Goal: Transaction & Acquisition: Purchase product/service

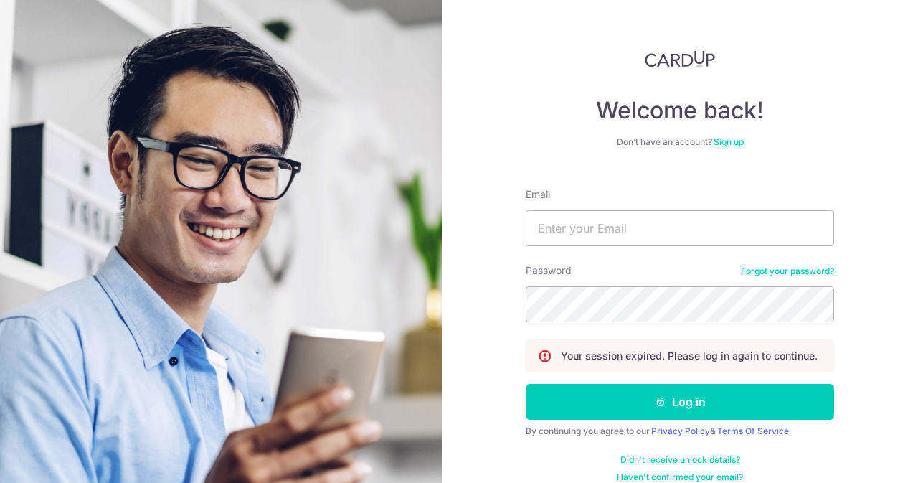
click at [607, 247] on form "Email Password Forgot your password? Your session expired. Please log in again …" at bounding box center [680, 329] width 308 height 306
click at [581, 222] on input "Email" at bounding box center [680, 228] width 308 height 36
type input "[EMAIL_ADDRESS][DOMAIN_NAME]"
click at [526, 384] on button "Log in" at bounding box center [680, 402] width 308 height 36
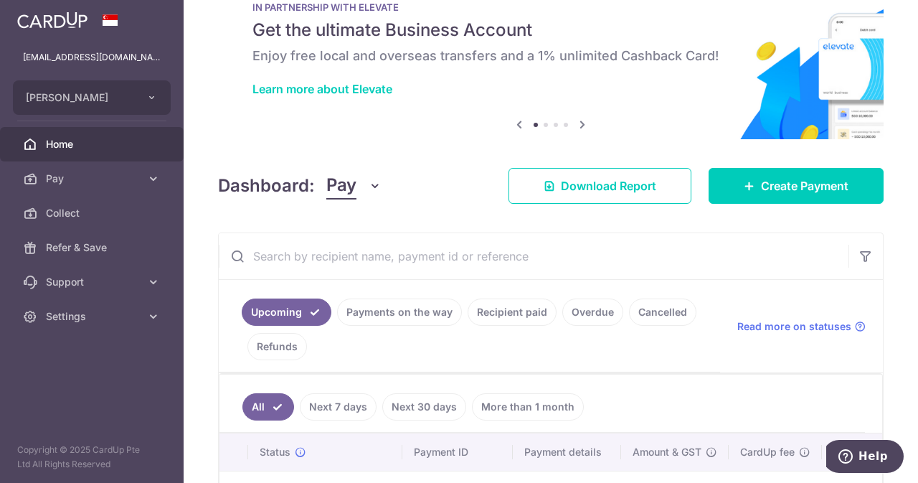
scroll to position [43, 0]
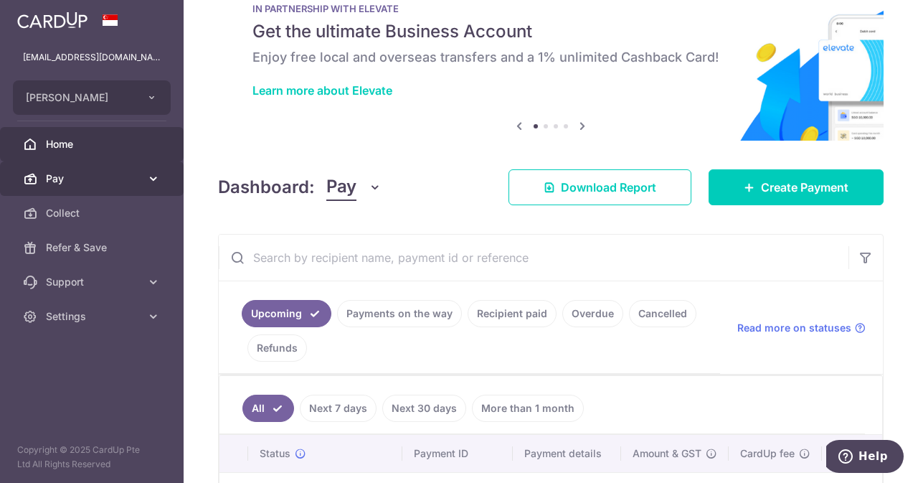
click at [90, 184] on span "Pay" at bounding box center [93, 178] width 95 height 14
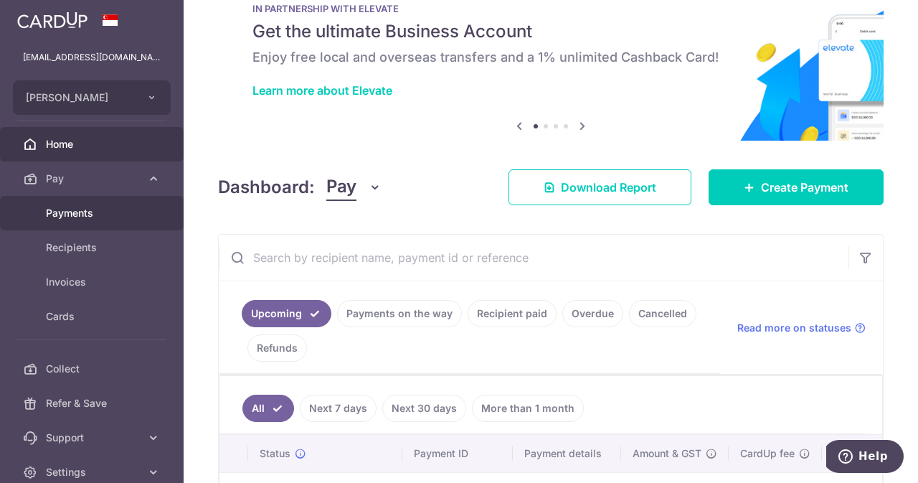
click at [67, 220] on link "Payments" at bounding box center [92, 213] width 184 height 34
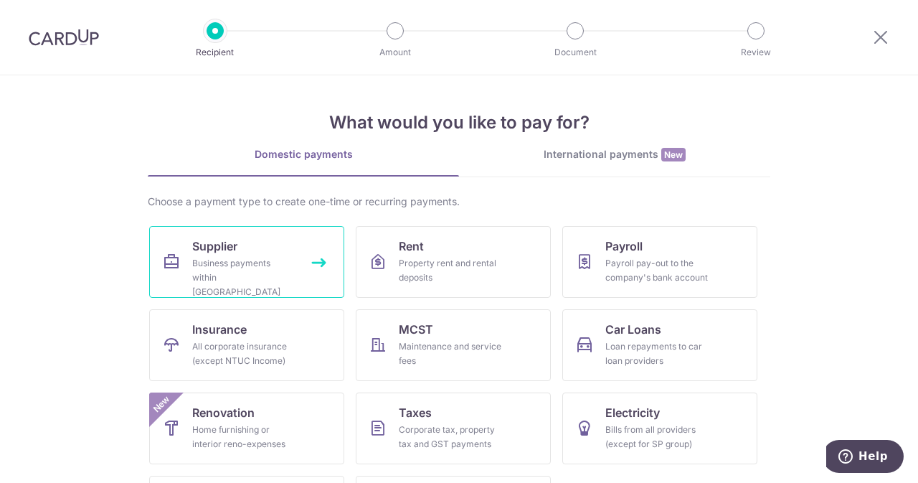
click at [205, 263] on div "Business payments within Singapore" at bounding box center [243, 277] width 103 height 43
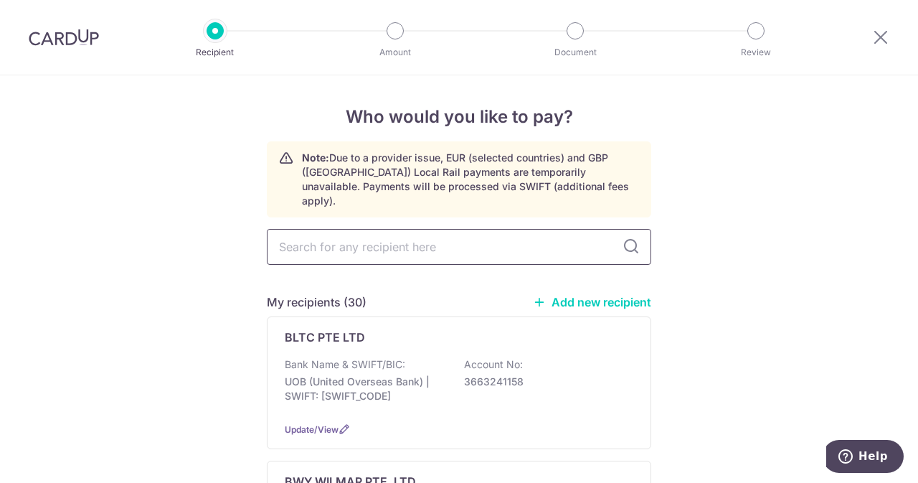
click at [407, 233] on input "text" at bounding box center [459, 247] width 385 height 36
type input "uni"
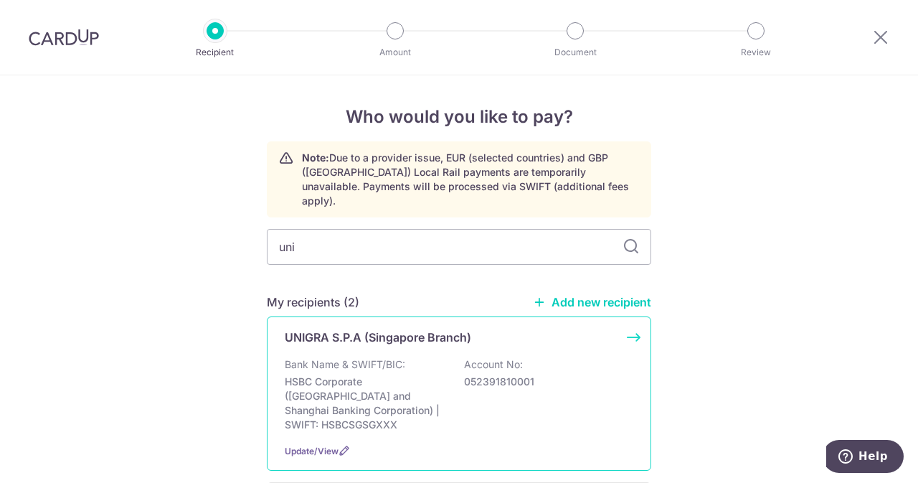
click at [398, 334] on div "UNIGRA S.P.A (Singapore Branch) Bank Name & SWIFT/BIC: HSBC Corporate (Hongkong…" at bounding box center [459, 393] width 385 height 154
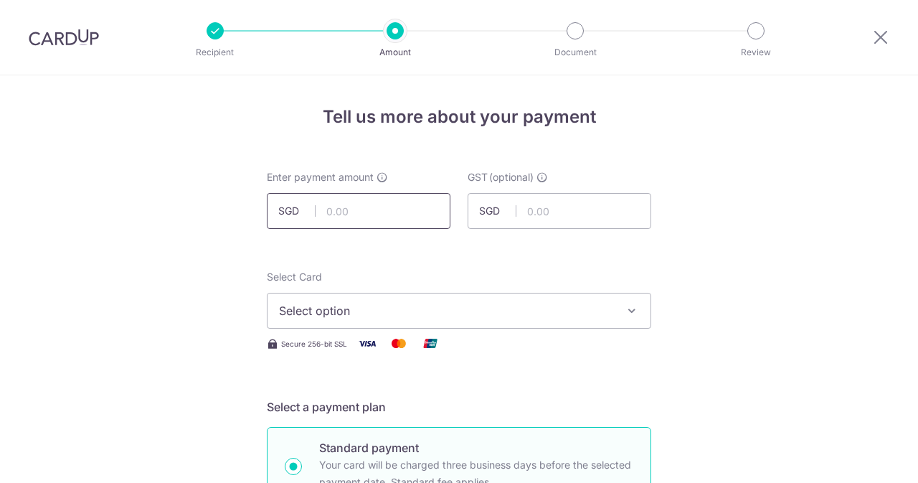
click at [357, 197] on input "text" at bounding box center [359, 211] width 184 height 36
type input "630.00"
click at [542, 207] on input "text" at bounding box center [560, 211] width 184 height 36
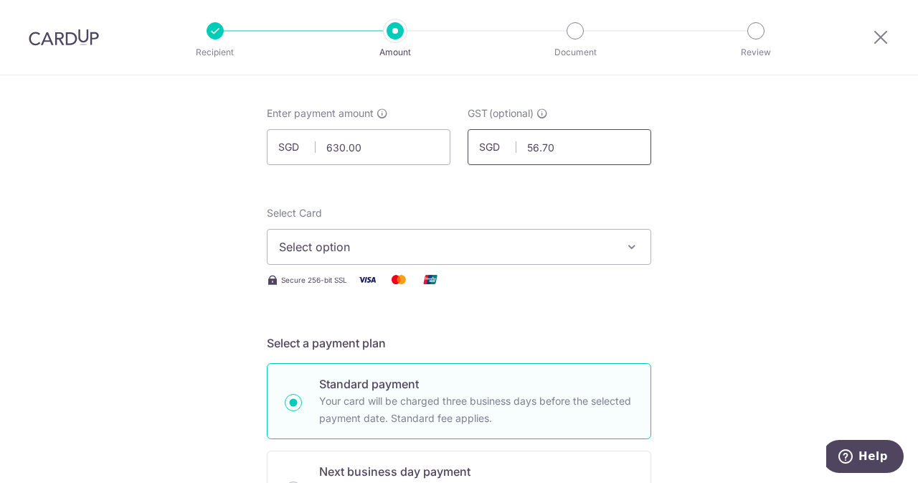
type input "56.70"
click at [446, 250] on span "Select option" at bounding box center [446, 246] width 334 height 17
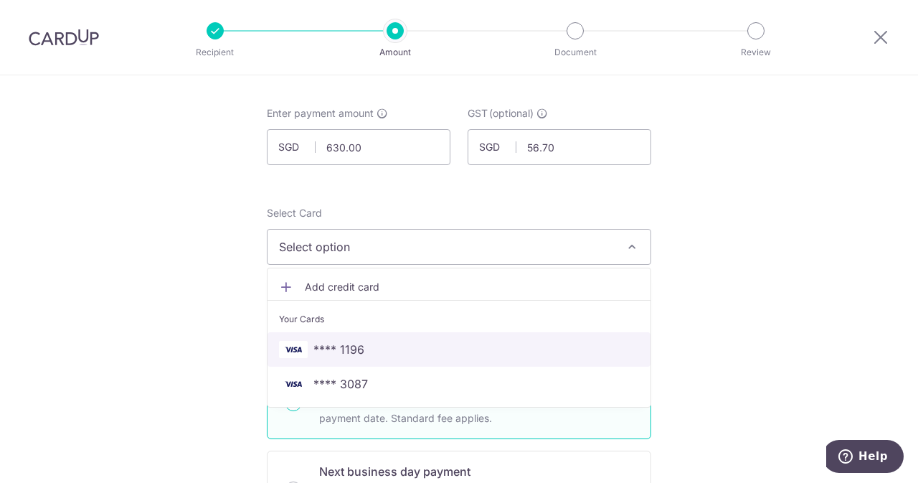
click at [358, 336] on link "**** 1196" at bounding box center [459, 349] width 383 height 34
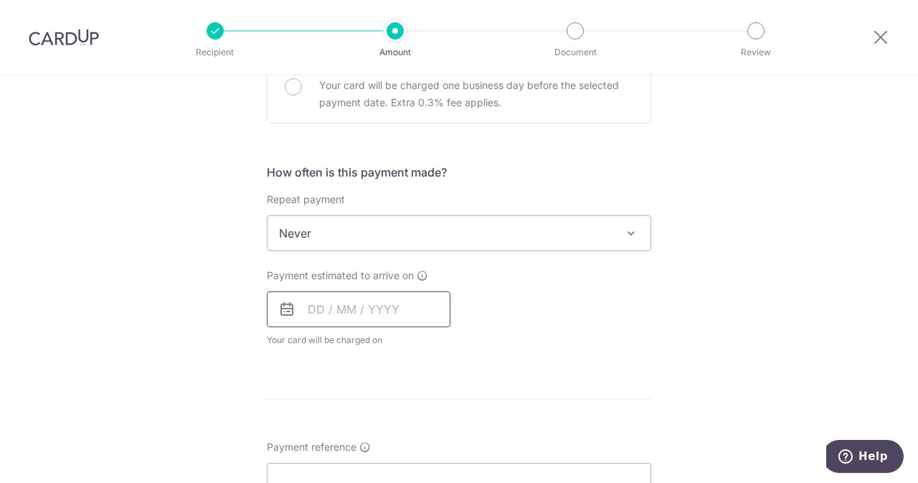
click at [352, 311] on input "text" at bounding box center [359, 309] width 184 height 36
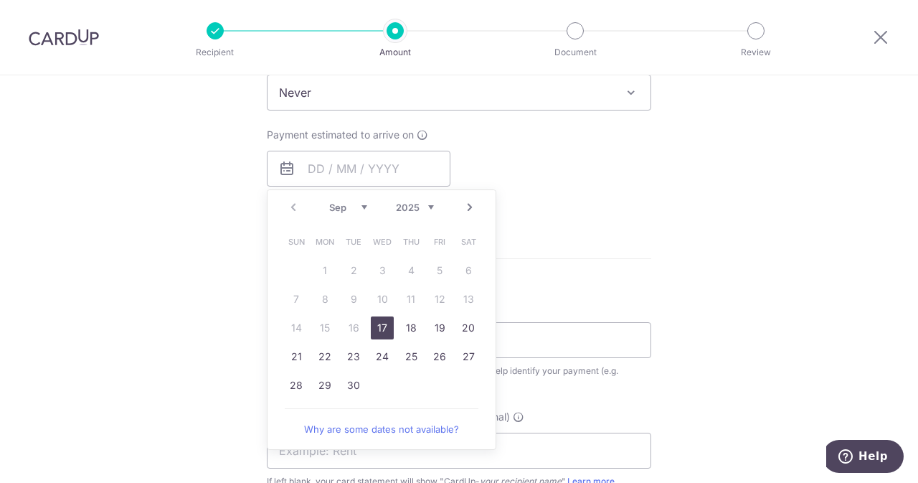
click at [371, 326] on link "17" at bounding box center [382, 327] width 23 height 23
type input "[DATE]"
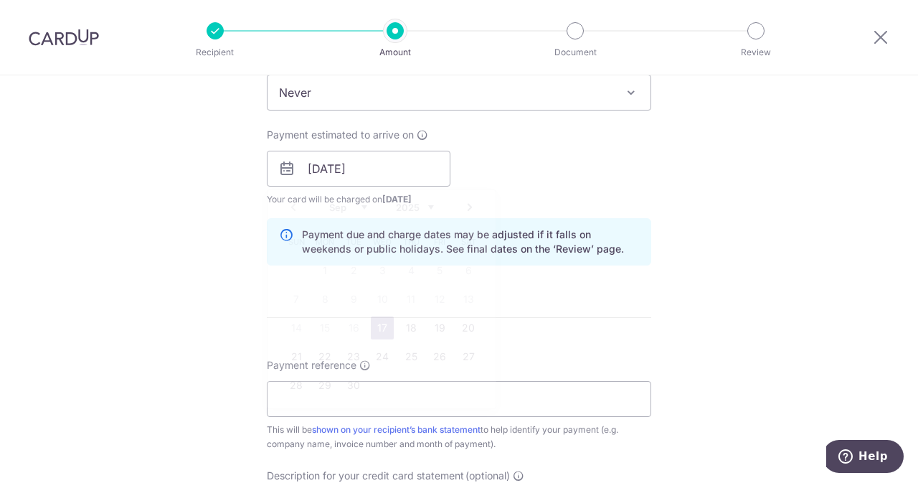
scroll to position [691, 0]
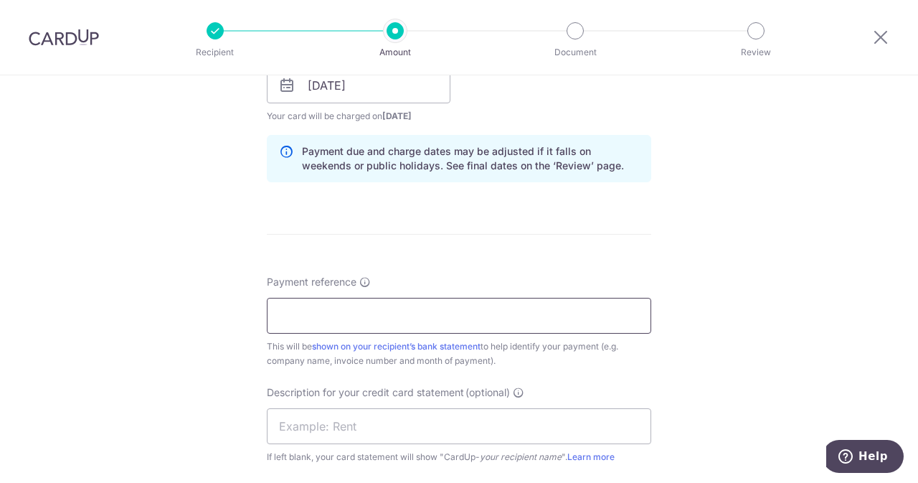
click at [353, 320] on input "Payment reference" at bounding box center [459, 316] width 385 height 36
paste input "1742512688"
type input "ELIJAHPIES 1742512688"
click at [380, 424] on input "text" at bounding box center [459, 426] width 385 height 36
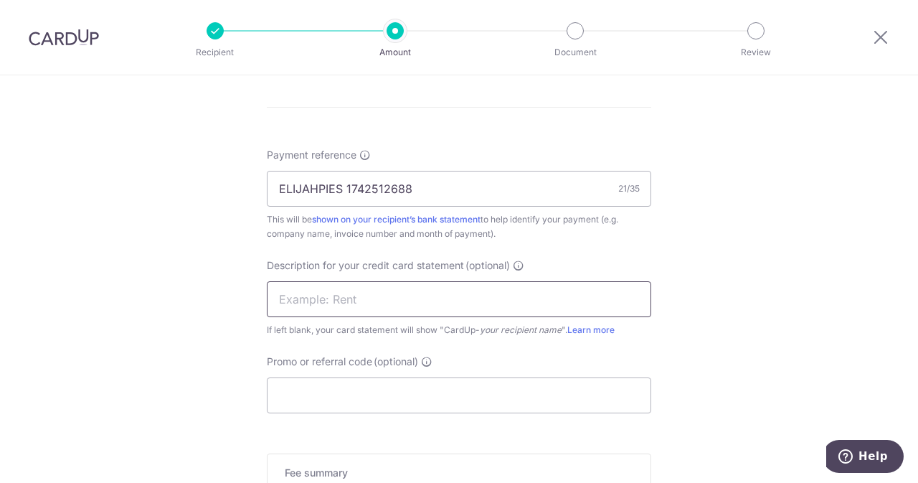
scroll to position [821, 0]
paste input "17425126"
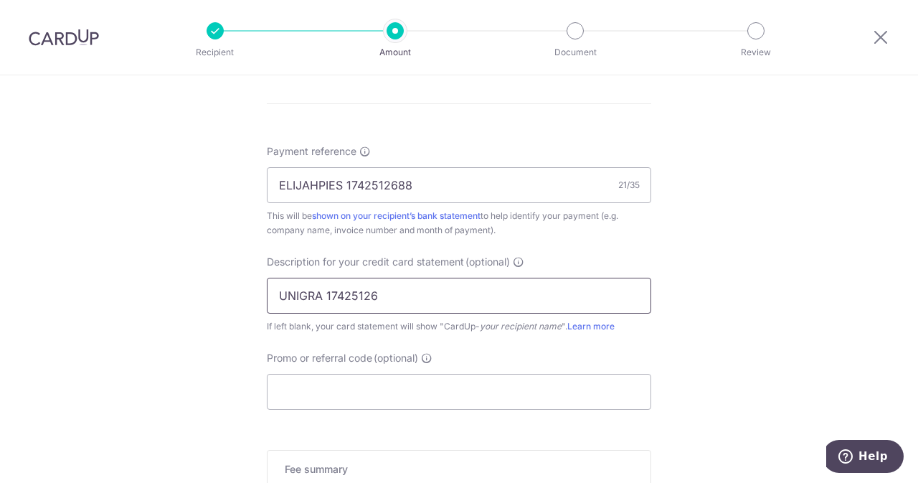
type input "UNIGRA 17425126"
click at [354, 396] on input "Promo or referral code (optional)" at bounding box center [459, 392] width 385 height 36
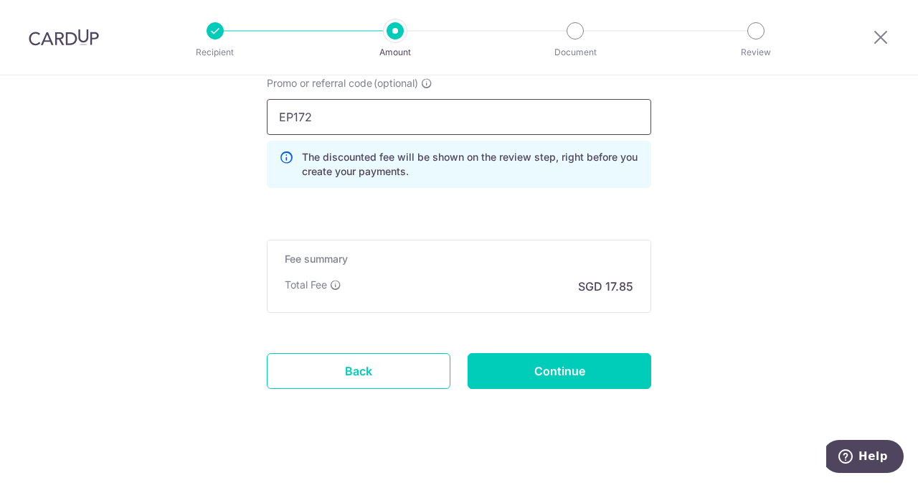
scroll to position [1105, 0]
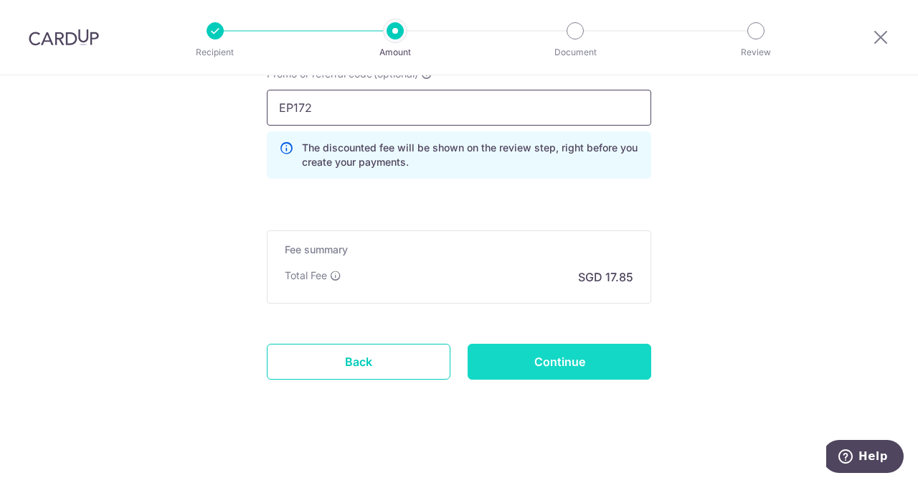
type input "EP172"
click at [591, 367] on input "Continue" at bounding box center [560, 362] width 184 height 36
type input "Create Schedule"
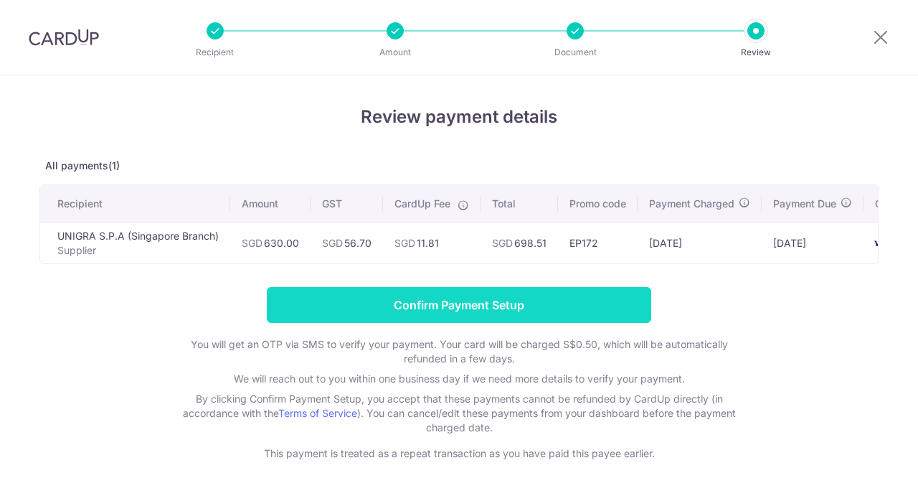
click at [476, 311] on input "Confirm Payment Setup" at bounding box center [459, 305] width 385 height 36
